Goal: Task Accomplishment & Management: Manage account settings

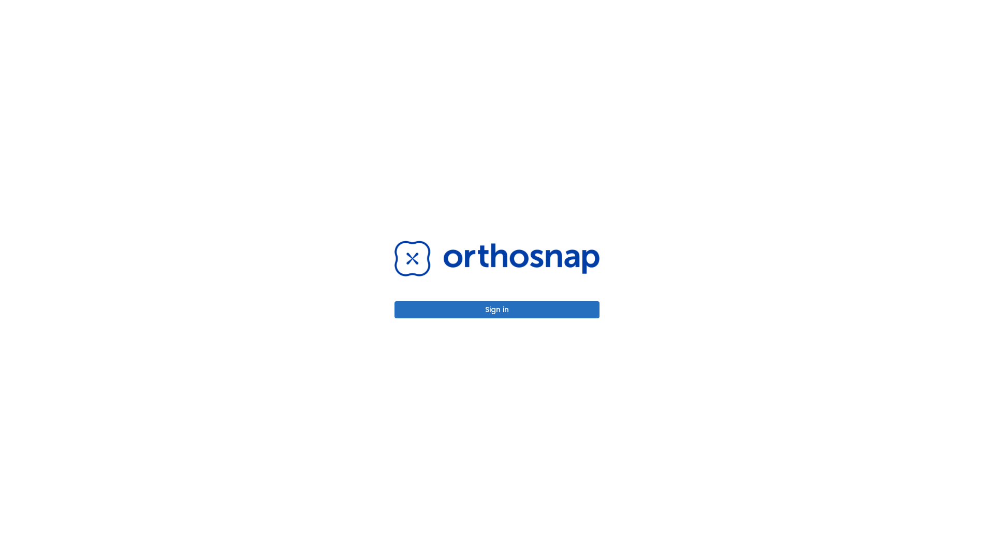
click at [497, 310] on button "Sign in" at bounding box center [496, 309] width 205 height 17
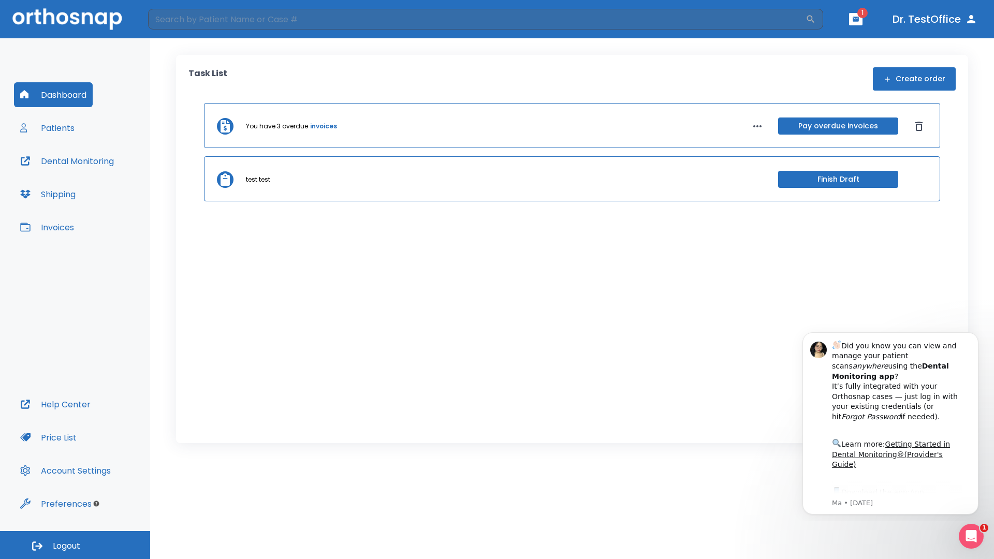
click at [75, 545] on span "Logout" at bounding box center [66, 545] width 27 height 11
